Goal: Navigation & Orientation: Find specific page/section

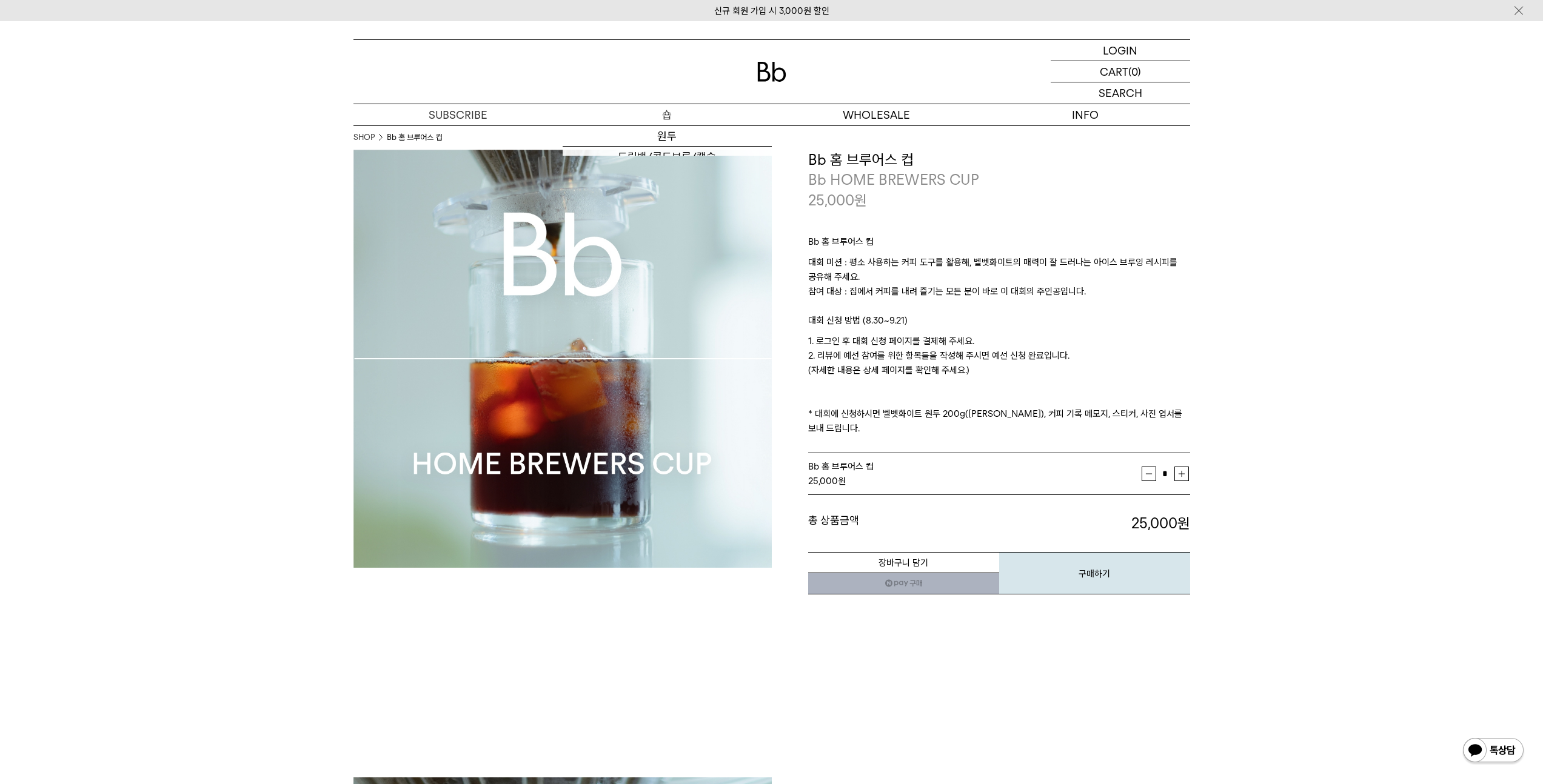
click at [676, 118] on p "숍" at bounding box center [668, 114] width 210 height 21
